Goal: Navigation & Orientation: Find specific page/section

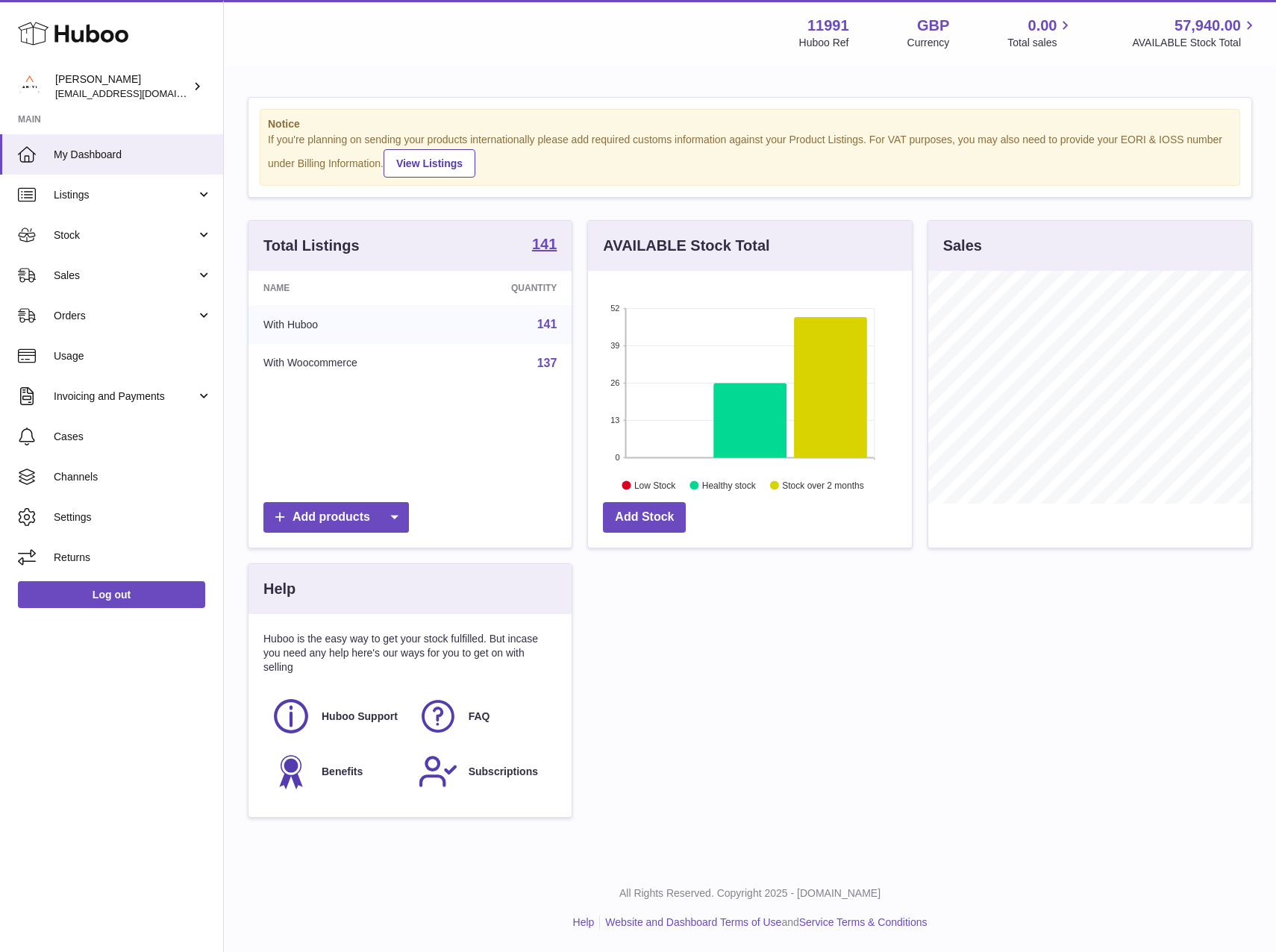
scroll to position [233, 324]
click at [88, 318] on span "Orders" at bounding box center [125, 316] width 142 height 14
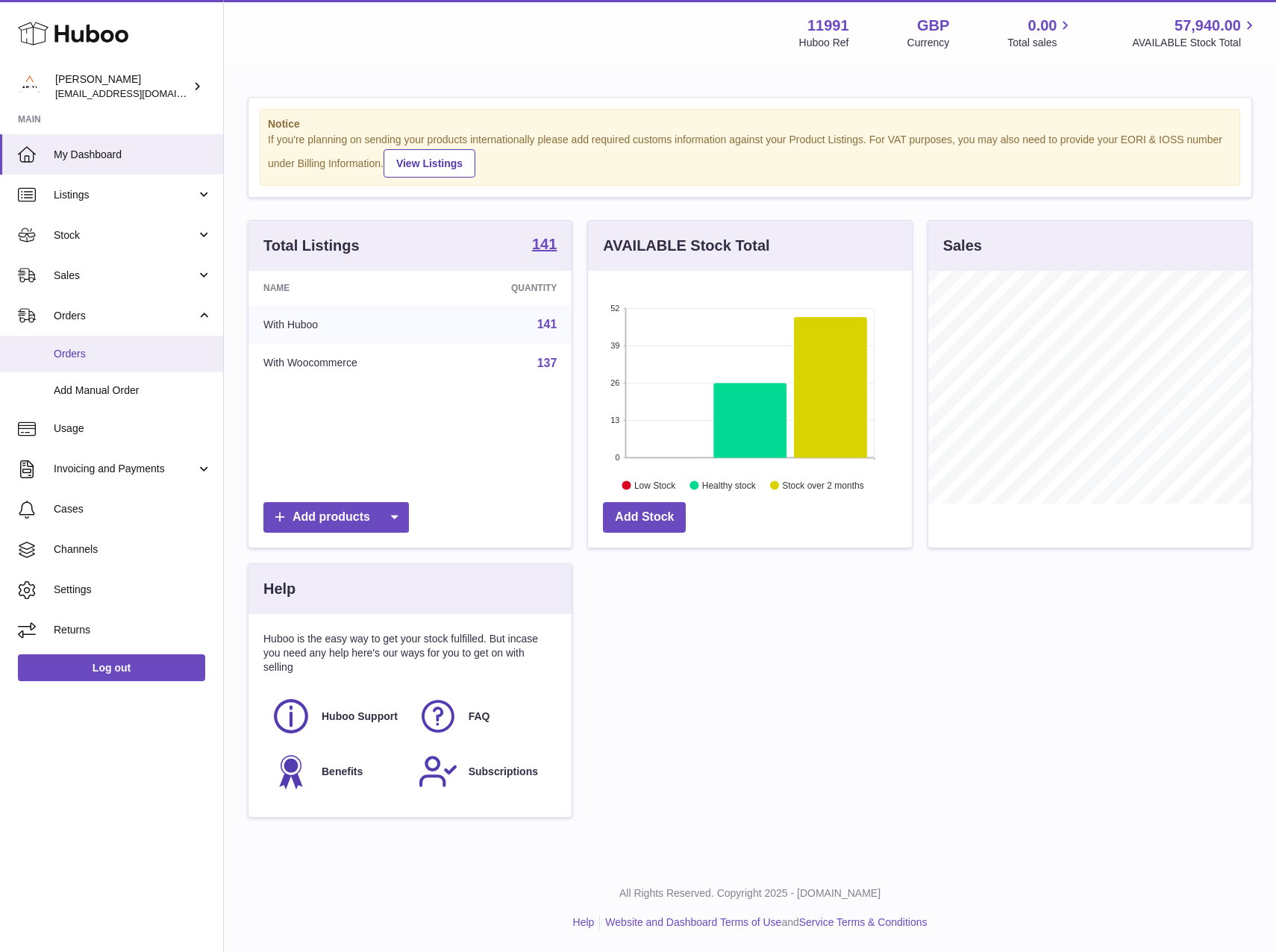
click at [101, 347] on span "Orders" at bounding box center [133, 354] width 158 height 14
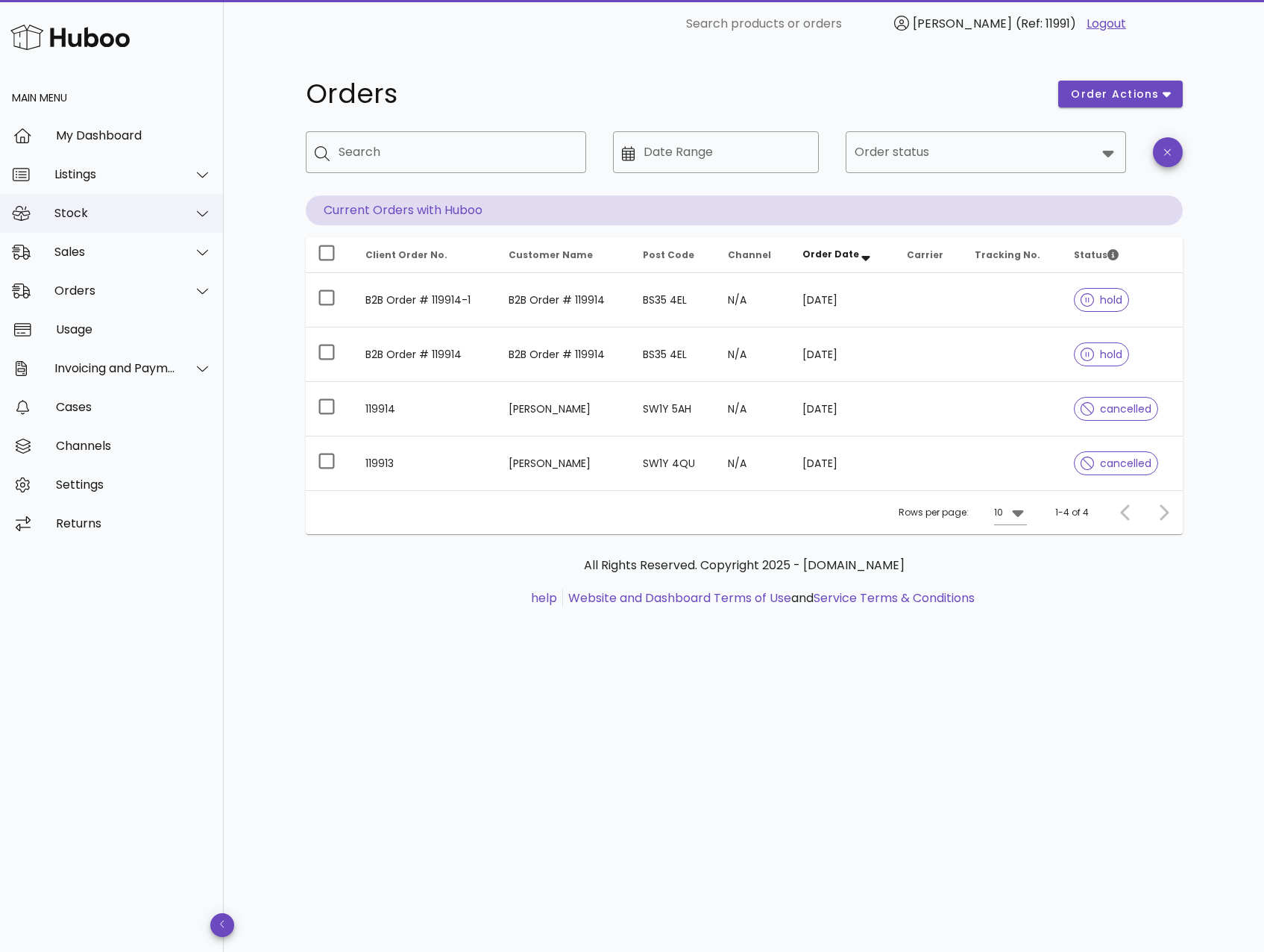
click at [159, 218] on div "Stock" at bounding box center [115, 213] width 121 height 14
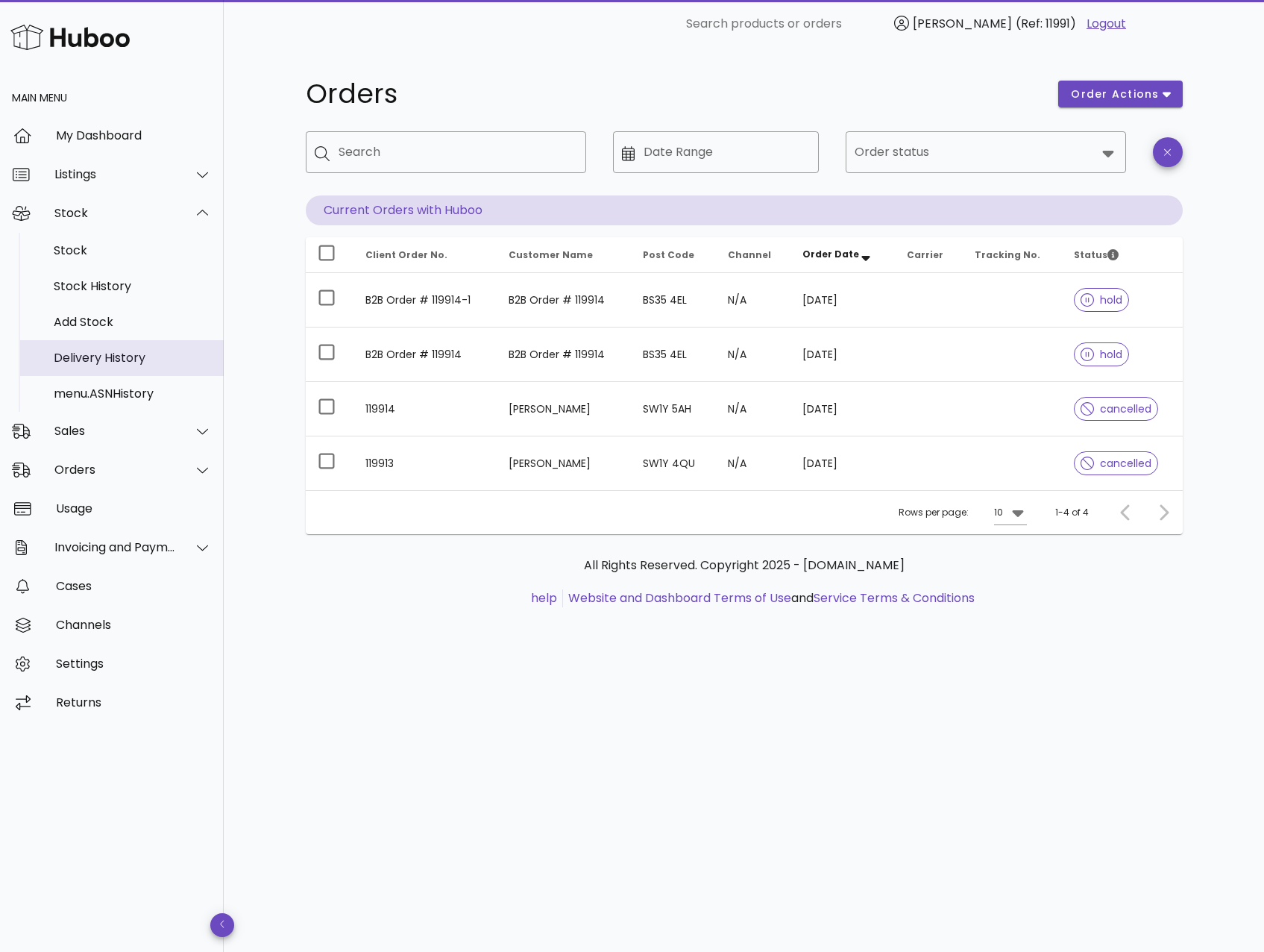
click at [120, 364] on div "Delivery History" at bounding box center [133, 358] width 158 height 14
